Goal: Obtain resource: Obtain resource

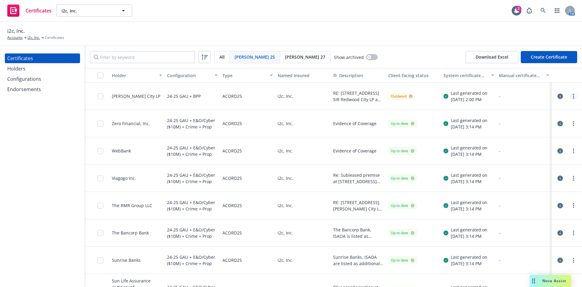
click at [573, 97] on circle "more" at bounding box center [573, 97] width 1 height 1
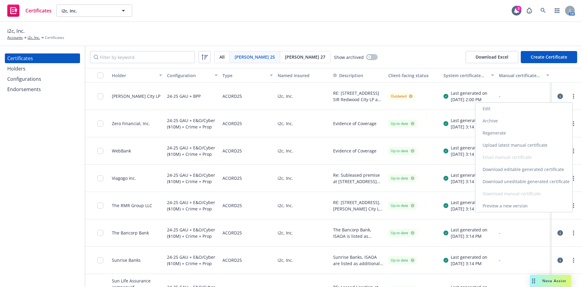
click at [508, 184] on link "Download uneditable generated certificate" at bounding box center [523, 181] width 97 height 12
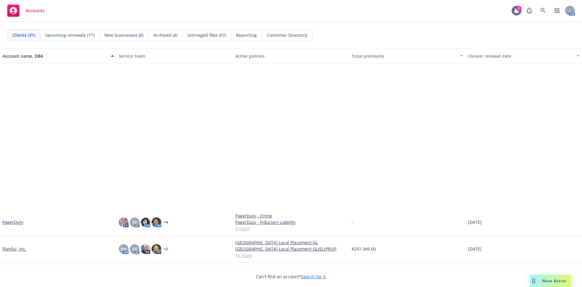
scroll to position [546, 0]
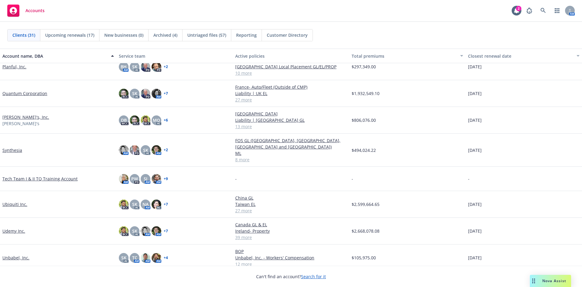
click at [19, 227] on link "Udemy Inc." at bounding box center [13, 230] width 23 height 6
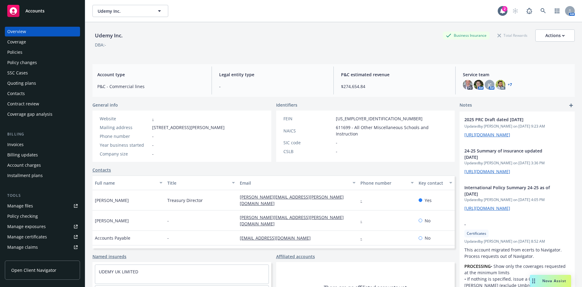
click at [15, 49] on div "Policies" at bounding box center [14, 52] width 15 height 10
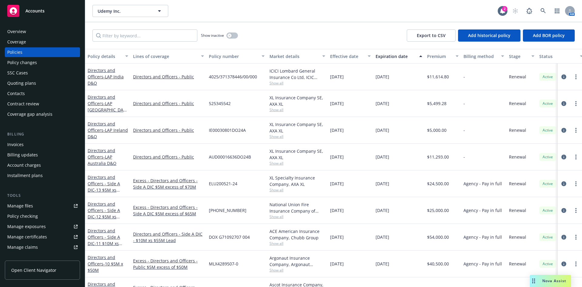
click at [27, 12] on span "Accounts" at bounding box center [34, 10] width 19 height 5
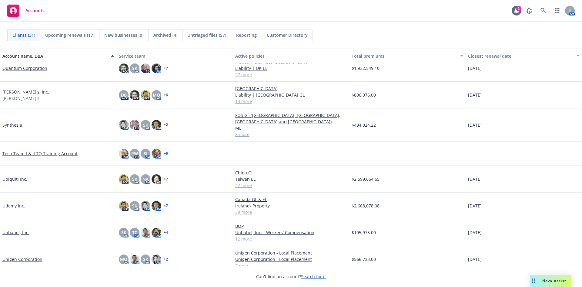
scroll to position [569, 0]
click at [18, 175] on link "Ubiquiti Inc." at bounding box center [14, 178] width 25 height 6
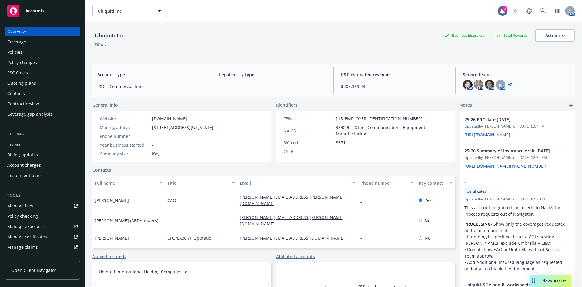
click at [14, 52] on div "Policies" at bounding box center [14, 52] width 15 height 10
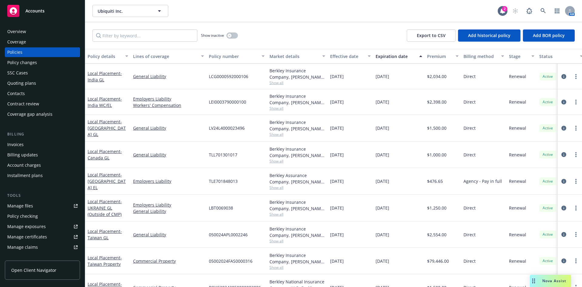
scroll to position [505, 0]
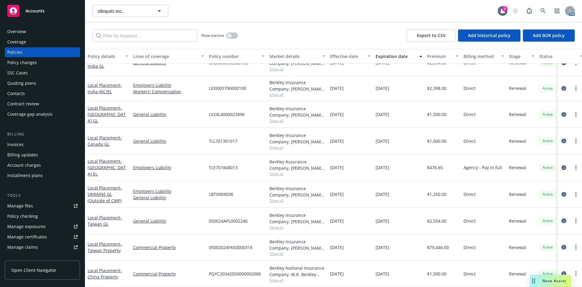
click at [26, 31] on div "Overview" at bounding box center [42, 32] width 70 height 10
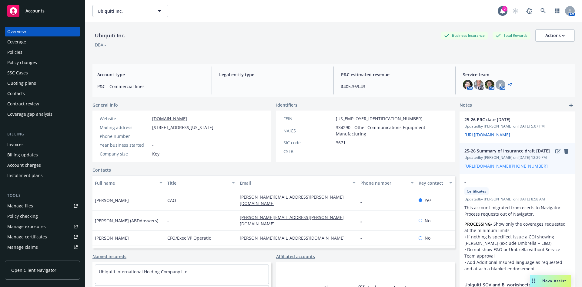
click at [479, 169] on link "[URL][DOMAIN_NAME][PHONE_NUMBER]" at bounding box center [506, 166] width 83 height 6
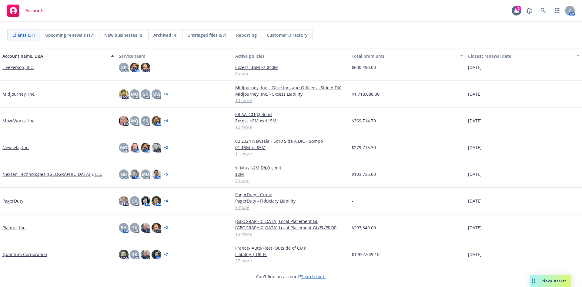
scroll to position [424, 0]
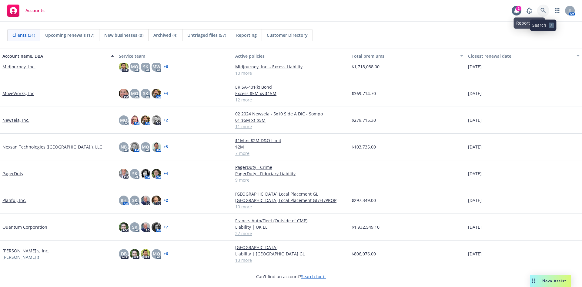
click at [540, 9] on link at bounding box center [543, 11] width 12 height 12
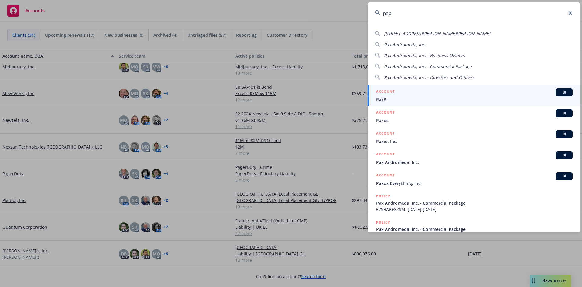
type input "pax"
click at [396, 100] on span "Pax8" at bounding box center [474, 99] width 196 height 6
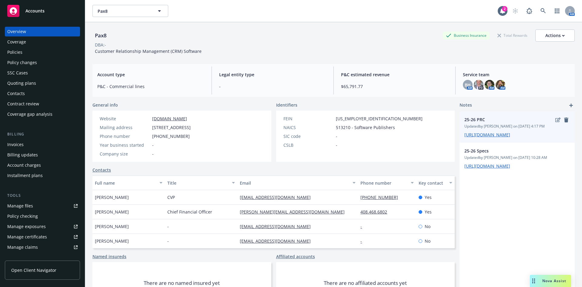
click at [488, 138] on span "https://iln-my.sharepoint.com/:x:/g/personal/yamato_seki_newfront_com/EWnfs6VqD…" at bounding box center [518, 134] width 106 height 6
click at [479, 137] on link "https://iln-my.sharepoint.com/:x:/g/personal/yamato_seki_newfront_com/EWnfs6VqD…" at bounding box center [488, 135] width 46 height 6
